Goal: Task Accomplishment & Management: Complete application form

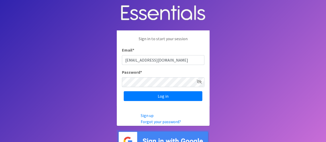
type input "[EMAIL_ADDRESS][DOMAIN_NAME]"
click at [124, 91] on input "Log in" at bounding box center [163, 96] width 79 height 10
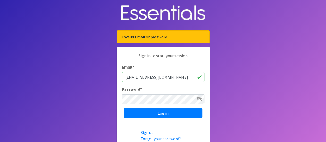
click at [198, 98] on icon at bounding box center [199, 99] width 5 height 4
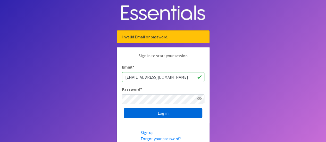
click at [179, 113] on input "Log in" at bounding box center [163, 113] width 79 height 10
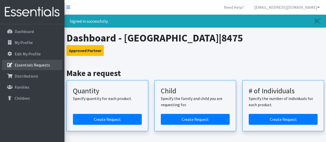
click at [30, 62] on p "Essentials Requests" at bounding box center [32, 64] width 35 height 5
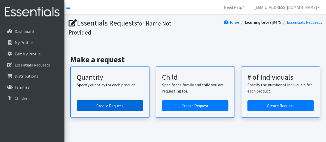
click at [111, 103] on link "Create Request" at bounding box center [110, 105] width 66 height 11
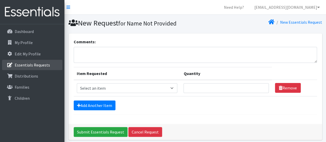
click at [28, 63] on p "Essentials Requests" at bounding box center [32, 64] width 35 height 5
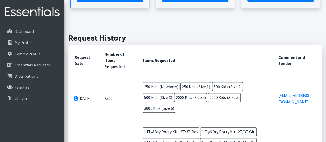
scroll to position [77, 0]
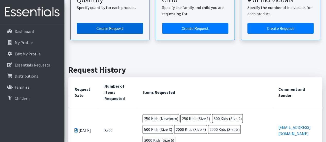
click at [107, 24] on link "Create Request" at bounding box center [110, 28] width 66 height 11
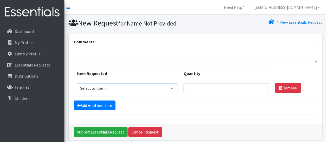
click at [138, 89] on select "Select an item Fly&Dry Potty Kit- 2T/3T Boy Fly&Dry Potty Kit- 2T/3T Girl Kids …" at bounding box center [127, 88] width 101 height 10
select select "11138"
click at [77, 83] on select "Select an item Fly&Dry Potty Kit- 2T/3T Boy Fly&Dry Potty Kit- 2T/3T Girl Kids …" at bounding box center [127, 88] width 101 height 10
click at [214, 91] on input "Quantity" at bounding box center [225, 88] width 85 height 10
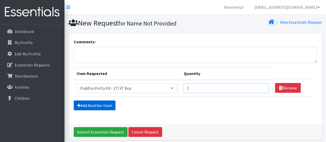
type input "1"
click at [98, 105] on link "Add Another Item" at bounding box center [95, 105] width 42 height 10
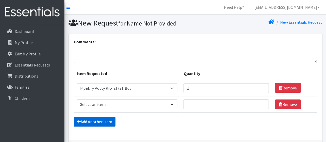
scroll to position [37, 0]
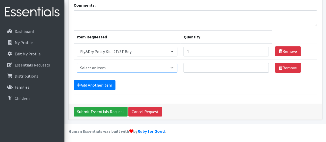
click at [93, 67] on select "Select an item Fly&Dry Potty Kit- 2T/3T Boy Fly&Dry Potty Kit- 2T/3T Girl Kids …" at bounding box center [127, 68] width 101 height 10
select select "11139"
click at [77, 63] on select "Select an item Fly&Dry Potty Kit- 2T/3T Boy Fly&Dry Potty Kit- 2T/3T Girl Kids …" at bounding box center [127, 68] width 101 height 10
click at [207, 69] on input "Quantity" at bounding box center [225, 68] width 85 height 10
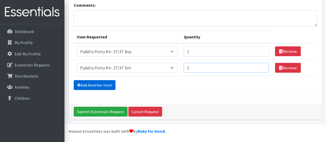
type input "1"
click at [93, 84] on link "Add Another Item" at bounding box center [95, 85] width 42 height 10
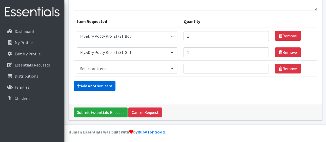
scroll to position [53, 0]
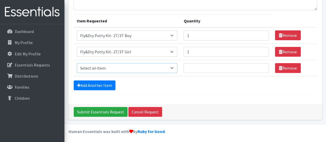
click at [99, 64] on select "Select an item Fly&Dry Potty Kit- 2T/3T Boy Fly&Dry Potty Kit- 2T/3T Girl Kids …" at bounding box center [127, 68] width 101 height 10
click at [77, 63] on select "Select an item Fly&Dry Potty Kit- 2T/3T Boy Fly&Dry Potty Kit- 2T/3T Girl Kids …" at bounding box center [127, 68] width 101 height 10
click at [93, 66] on select "Select an item Fly&Dry Potty Kit- 2T/3T Boy Fly&Dry Potty Kit- 2T/3T Girl Kids …" at bounding box center [127, 68] width 101 height 10
select select "1222"
click at [77, 63] on select "Select an item Fly&Dry Potty Kit- 2T/3T Boy Fly&Dry Potty Kit- 2T/3T Girl Kids …" at bounding box center [127, 68] width 101 height 10
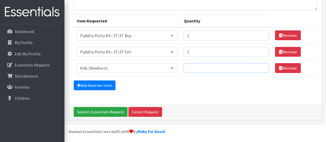
click at [205, 70] on input "Quantity" at bounding box center [225, 68] width 85 height 10
type input "250"
click at [100, 82] on link "Add Another Item" at bounding box center [95, 85] width 42 height 10
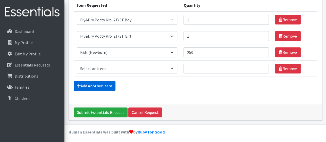
scroll to position [69, 0]
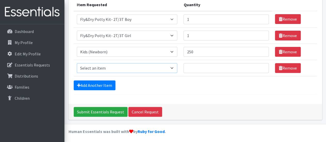
click at [94, 69] on select "Select an item Fly&Dry Potty Kit- 2T/3T Boy Fly&Dry Potty Kit- 2T/3T Girl Kids …" at bounding box center [127, 68] width 101 height 10
select select "1201"
click at [77, 63] on select "Select an item Fly&Dry Potty Kit- 2T/3T Boy Fly&Dry Potty Kit- 2T/3T Girl Kids …" at bounding box center [127, 68] width 101 height 10
click at [214, 64] on input "Quantity" at bounding box center [225, 68] width 85 height 10
type input "250"
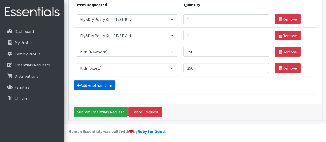
click at [94, 86] on link "Add Another Item" at bounding box center [95, 85] width 42 height 10
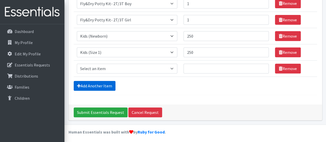
scroll to position [85, 0]
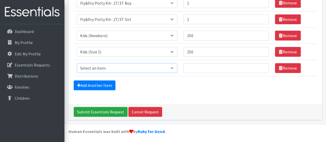
click at [98, 67] on select "Select an item Fly&Dry Potty Kit- 2T/3T Boy Fly&Dry Potty Kit- 2T/3T Girl Kids …" at bounding box center [127, 68] width 101 height 10
select select "1202"
click at [77, 63] on select "Select an item Fly&Dry Potty Kit- 2T/3T Boy Fly&Dry Potty Kit- 2T/3T Girl Kids …" at bounding box center [127, 68] width 101 height 10
click at [206, 69] on input "Quantity" at bounding box center [225, 68] width 85 height 10
type input "250"
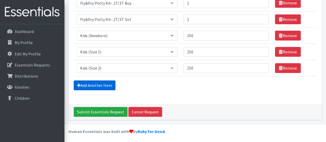
click at [95, 83] on link "Add Another Item" at bounding box center [95, 85] width 42 height 10
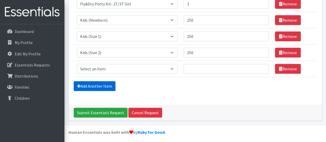
scroll to position [101, 0]
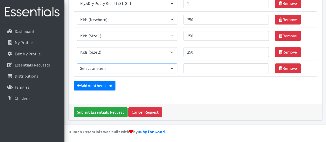
click at [95, 68] on select "Select an item Fly&Dry Potty Kit- 2T/3T Boy Fly&Dry Potty Kit- 2T/3T Girl Kids …" at bounding box center [127, 68] width 101 height 10
select select "1221"
click at [77, 63] on select "Select an item Fly&Dry Potty Kit- 2T/3T Boy Fly&Dry Potty Kit- 2T/3T Girl Kids …" at bounding box center [127, 68] width 101 height 10
click at [197, 69] on input "Quantity" at bounding box center [225, 68] width 85 height 10
type input "500"
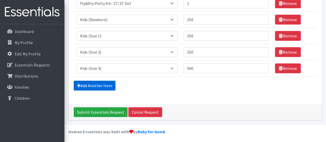
click at [88, 82] on link "Add Another Item" at bounding box center [95, 86] width 42 height 10
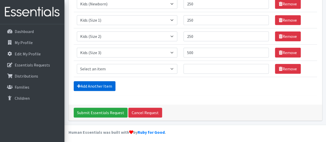
scroll to position [117, 0]
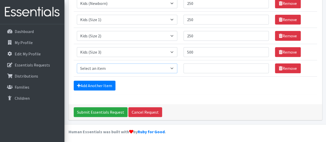
click at [87, 68] on select "Select an item Fly&Dry Potty Kit- 2T/3T Boy Fly&Dry Potty Kit- 2T/3T Girl Kids …" at bounding box center [127, 68] width 101 height 10
select select "1213"
click at [77, 63] on select "Select an item Fly&Dry Potty Kit- 2T/3T Boy Fly&Dry Potty Kit- 2T/3T Girl Kids …" at bounding box center [127, 68] width 101 height 10
click at [201, 65] on input "Quantity" at bounding box center [225, 68] width 85 height 10
type input "1000"
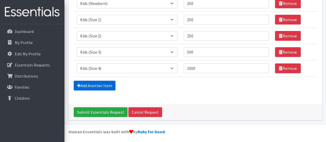
click at [104, 83] on link "Add Another Item" at bounding box center [95, 86] width 42 height 10
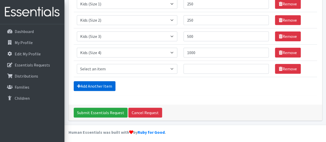
scroll to position [133, 0]
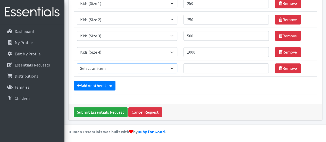
click at [104, 66] on select "Select an item Fly&Dry Potty Kit- 2T/3T Boy Fly&Dry Potty Kit- 2T/3T Girl Kids …" at bounding box center [127, 68] width 101 height 10
select select "1214"
click at [77, 63] on select "Select an item Fly&Dry Potty Kit- 2T/3T Boy Fly&Dry Potty Kit- 2T/3T Girl Kids …" at bounding box center [127, 68] width 101 height 10
drag, startPoint x: 208, startPoint y: 67, endPoint x: 216, endPoint y: 66, distance: 8.3
click at [216, 66] on input "Quantity" at bounding box center [225, 68] width 85 height 10
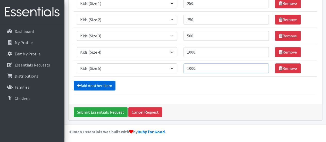
type input "1000"
click at [98, 87] on link "Add Another Item" at bounding box center [95, 86] width 42 height 10
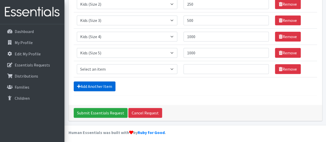
scroll to position [149, 0]
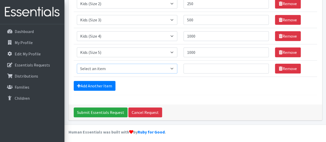
click at [97, 64] on select "Select an item Fly&Dry Potty Kit- 2T/3T Boy Fly&Dry Potty Kit- 2T/3T Girl Kids …" at bounding box center [127, 69] width 101 height 10
select select "1216"
click at [77, 64] on select "Select an item Fly&Dry Potty Kit- 2T/3T Boy Fly&Dry Potty Kit- 2T/3T Girl Kids …" at bounding box center [127, 69] width 101 height 10
click at [208, 64] on input "Quantity" at bounding box center [225, 69] width 85 height 10
type input "3000"
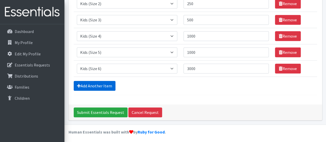
click at [93, 85] on link "Add Another Item" at bounding box center [95, 86] width 42 height 10
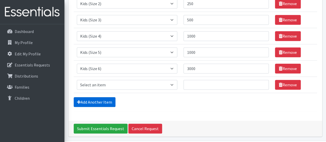
scroll to position [166, 0]
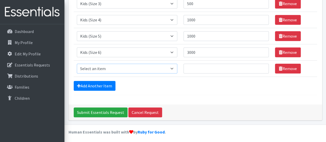
click at [102, 70] on select "Select an item Fly&Dry Potty Kit- 2T/3T Boy Fly&Dry Potty Kit- 2T/3T Girl Kids …" at bounding box center [127, 69] width 101 height 10
select select "1411"
click at [77, 64] on select "Select an item Fly&Dry Potty Kit- 2T/3T Boy Fly&Dry Potty Kit- 2T/3T Girl Kids …" at bounding box center [127, 69] width 101 height 10
click at [203, 65] on input "Quantity" at bounding box center [225, 69] width 85 height 10
click at [261, 65] on input "1" at bounding box center [225, 69] width 85 height 10
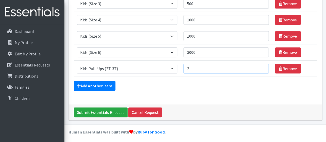
type input "2"
click at [261, 65] on input "2" at bounding box center [225, 69] width 85 height 10
click at [99, 83] on link "Add Another Item" at bounding box center [95, 86] width 42 height 10
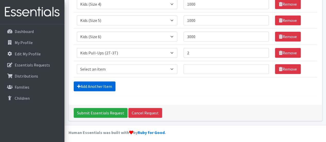
scroll to position [182, 0]
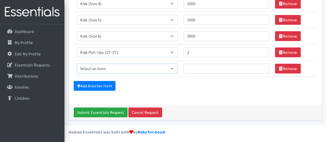
click at [91, 66] on select "Select an item Fly&Dry Potty Kit- 2T/3T Boy Fly&Dry Potty Kit- 2T/3T Girl Kids …" at bounding box center [127, 69] width 101 height 10
select select "1413"
click at [77, 64] on select "Select an item Fly&Dry Potty Kit- 2T/3T Boy Fly&Dry Potty Kit- 2T/3T Girl Kids …" at bounding box center [127, 69] width 101 height 10
click at [193, 67] on input "Quantity" at bounding box center [225, 69] width 85 height 10
type input "2"
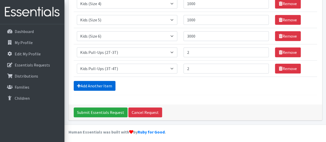
click at [100, 83] on link "Add Another Item" at bounding box center [95, 86] width 42 height 10
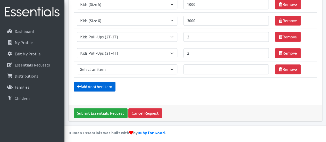
scroll to position [198, 0]
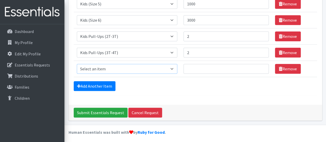
click at [89, 67] on select "Select an item Fly&Dry Potty Kit- 2T/3T Boy Fly&Dry Potty Kit- 2T/3T Girl Kids …" at bounding box center [127, 69] width 101 height 10
select select "1412"
click at [77, 64] on select "Select an item Fly&Dry Potty Kit- 2T/3T Boy Fly&Dry Potty Kit- 2T/3T Girl Kids …" at bounding box center [127, 69] width 101 height 10
click at [192, 68] on input "Quantity" at bounding box center [225, 69] width 85 height 10
type input "2"
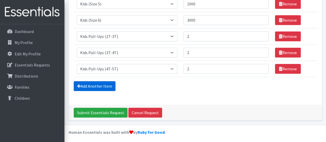
click at [98, 81] on link "Add Another Item" at bounding box center [95, 86] width 42 height 10
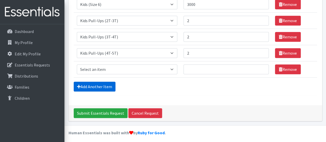
scroll to position [214, 0]
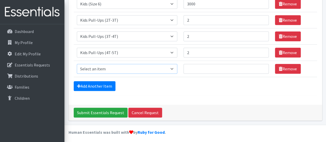
click at [96, 65] on select "Select an item Fly&Dry Potty Kit- 2T/3T Boy Fly&Dry Potty Kit- 2T/3T Girl Kids …" at bounding box center [127, 69] width 101 height 10
click at [93, 68] on select "Select an item Fly&Dry Potty Kit- 2T/3T Boy Fly&Dry Potty Kit- 2T/3T Girl Kids …" at bounding box center [127, 69] width 101 height 10
select select "4017"
click at [77, 64] on select "Select an item Fly&Dry Potty Kit- 2T/3T Boy Fly&Dry Potty Kit- 2T/3T Girl Kids …" at bounding box center [127, 69] width 101 height 10
click at [192, 67] on input "Quantity" at bounding box center [225, 69] width 85 height 10
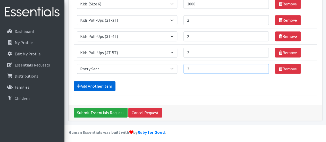
type input "2"
click at [100, 83] on link "Add Another Item" at bounding box center [95, 86] width 42 height 10
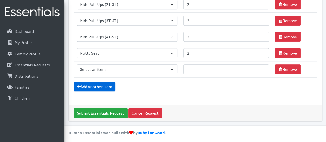
scroll to position [230, 0]
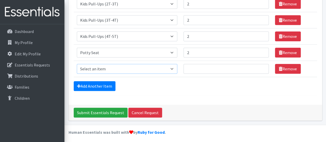
click at [101, 66] on select "Select an item Fly&Dry Potty Kit- 2T/3T Boy Fly&Dry Potty Kit- 2T/3T Girl Kids …" at bounding box center [127, 69] width 101 height 10
click at [108, 64] on select "Select an item Fly&Dry Potty Kit- 2T/3T Boy Fly&Dry Potty Kit- 2T/3T Girl Kids …" at bounding box center [127, 69] width 101 height 10
select select "15511"
click at [77, 64] on select "Select an item Fly&Dry Potty Kit- 2T/3T Boy Fly&Dry Potty Kit- 2T/3T Girl Kids …" at bounding box center [127, 69] width 101 height 10
click at [189, 67] on input "Quantity" at bounding box center [225, 69] width 85 height 10
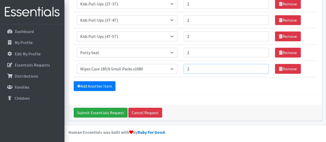
type input "2"
click at [109, 110] on input "Submit Essentials Request" at bounding box center [101, 113] width 54 height 10
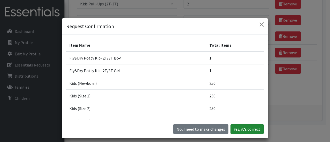
click at [236, 131] on button "Yes, it's correct" at bounding box center [246, 129] width 33 height 10
